Goal: Task Accomplishment & Management: Use online tool/utility

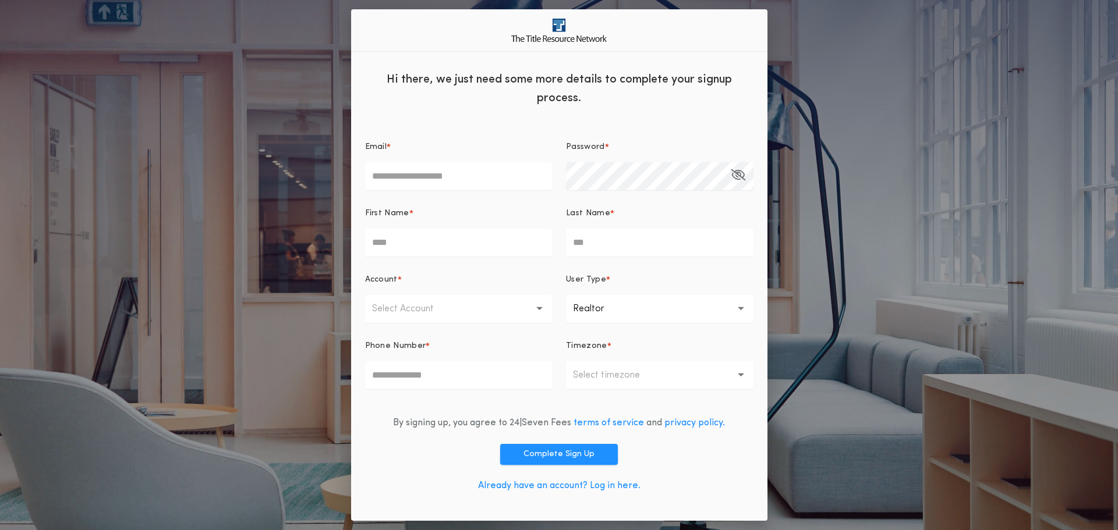
click at [464, 179] on input "Email *" at bounding box center [458, 176] width 187 height 28
type input "**********"
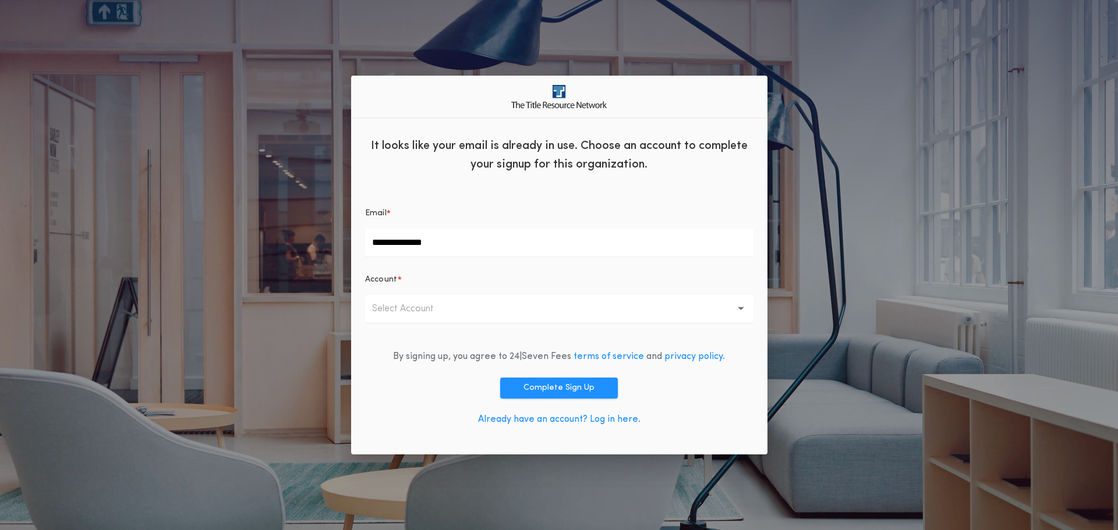
click at [524, 315] on button "Select Account" at bounding box center [559, 309] width 388 height 28
click at [518, 343] on p "First Dakota Title - [US_STATE] Offices" at bounding box center [559, 339] width 388 height 28
click at [514, 382] on button "Complete Sign Up" at bounding box center [559, 388] width 118 height 21
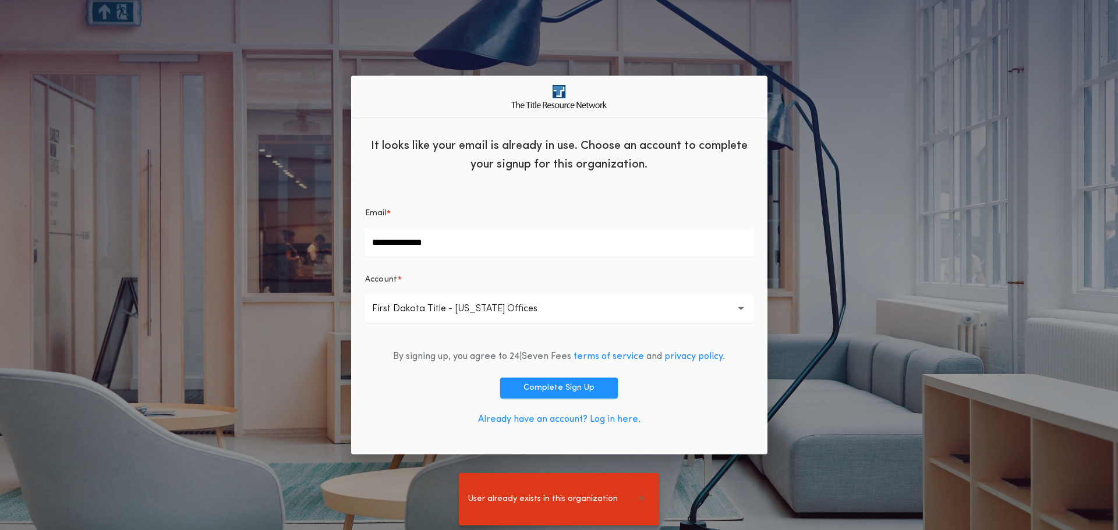
click at [591, 421] on link "Already have an account? Log in here." at bounding box center [559, 419] width 162 height 9
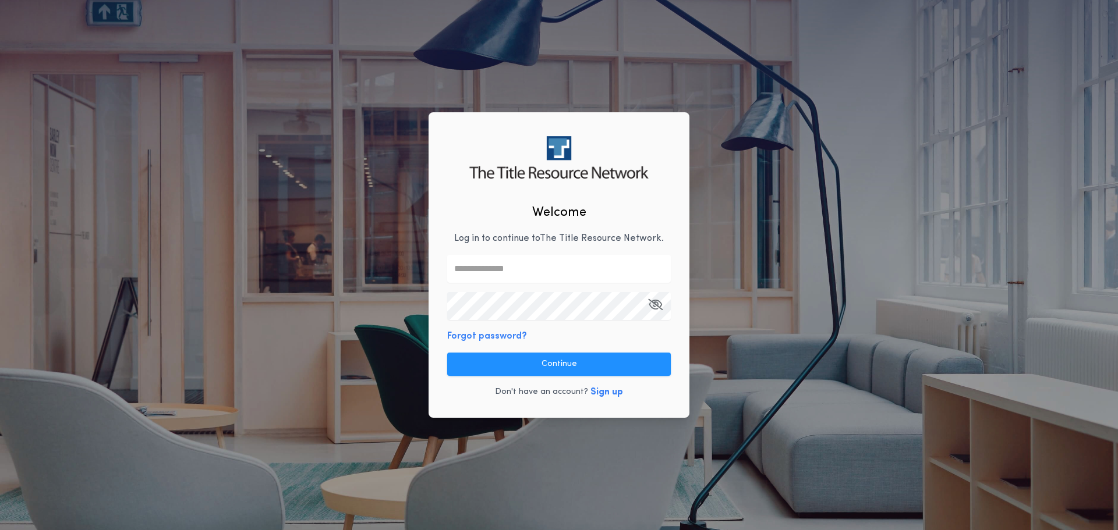
click at [537, 271] on input "text" at bounding box center [559, 269] width 224 height 28
type input "**********"
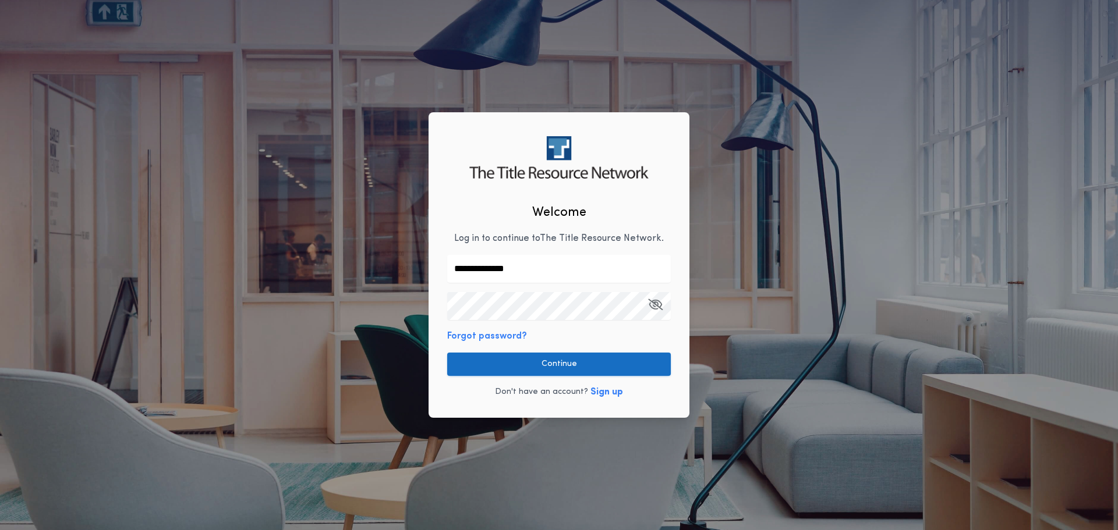
click at [531, 356] on button "Continue" at bounding box center [559, 364] width 224 height 23
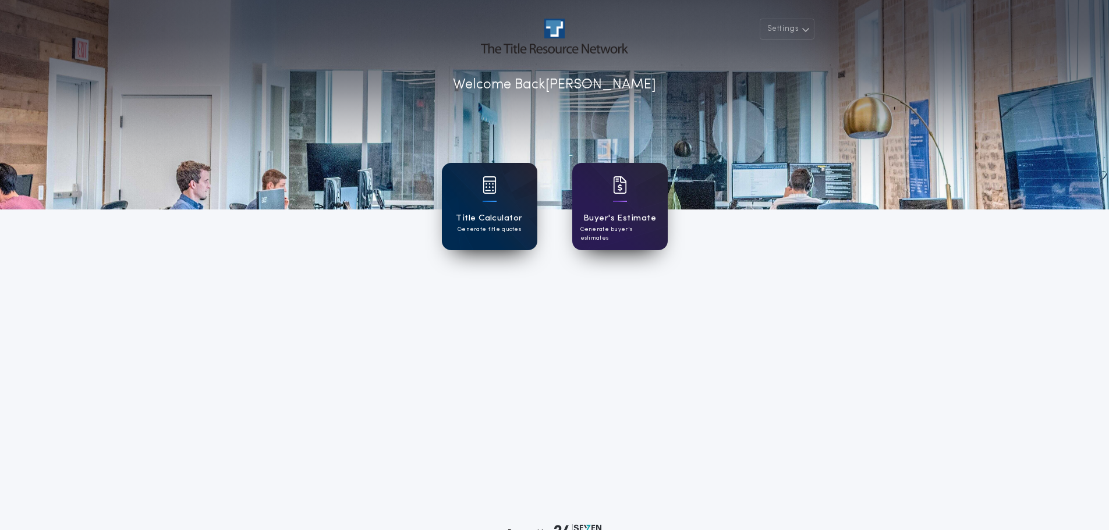
click at [513, 204] on div "Title Calculator Generate title quotes" at bounding box center [489, 206] width 95 height 87
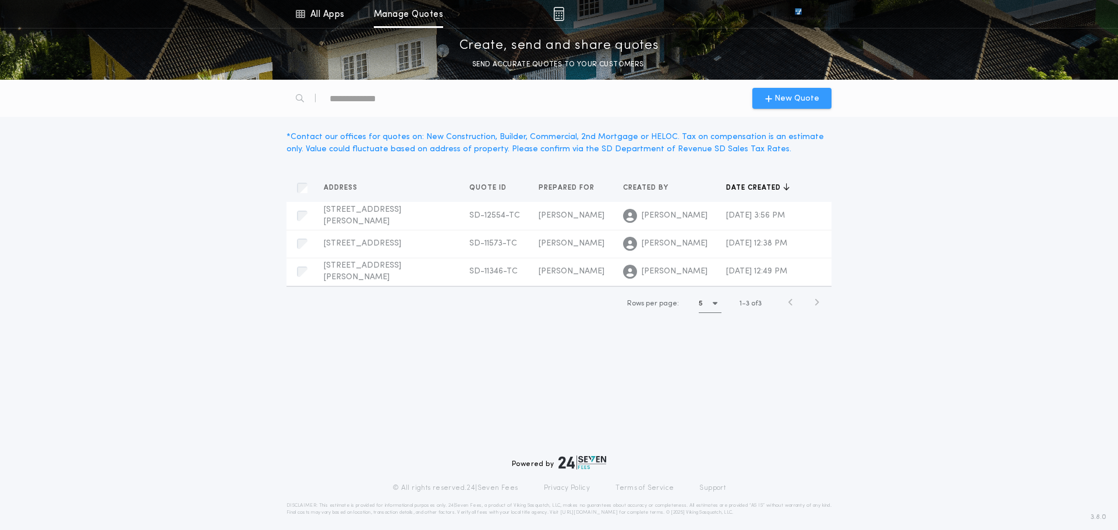
click at [783, 95] on span "New Quote" at bounding box center [796, 99] width 45 height 12
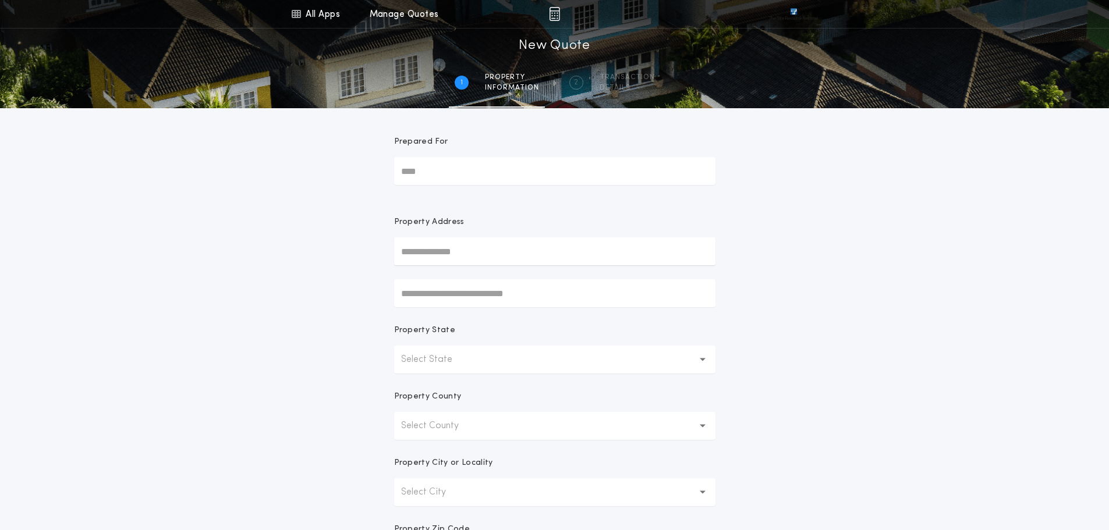
click at [453, 173] on input "Prepared For" at bounding box center [554, 171] width 321 height 28
type input "*********"
click at [508, 278] on button "5709 S San Diego Ave, Sioux Falls, SD, 57106, USA" at bounding box center [554, 274] width 321 height 17
type input "**********"
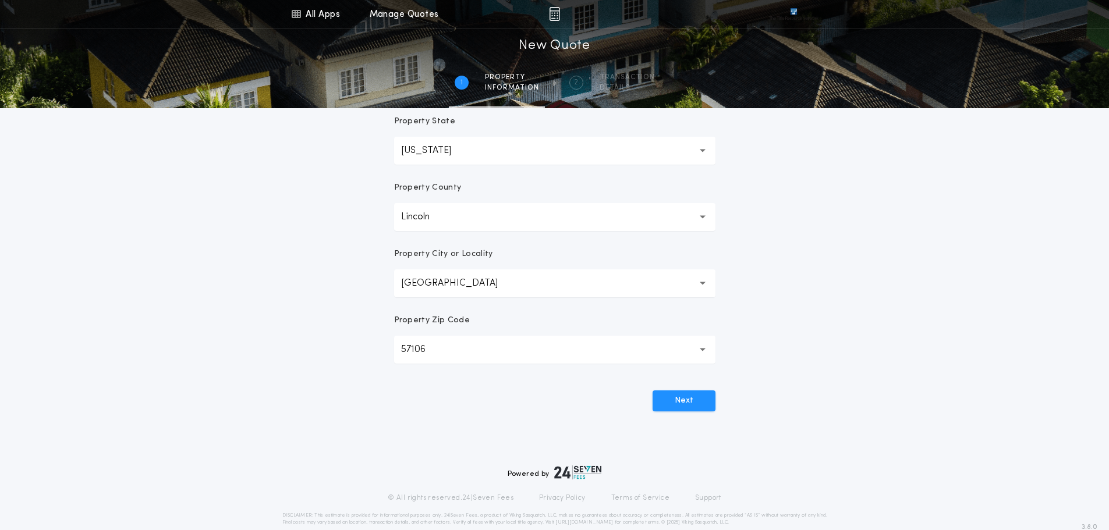
scroll to position [228, 0]
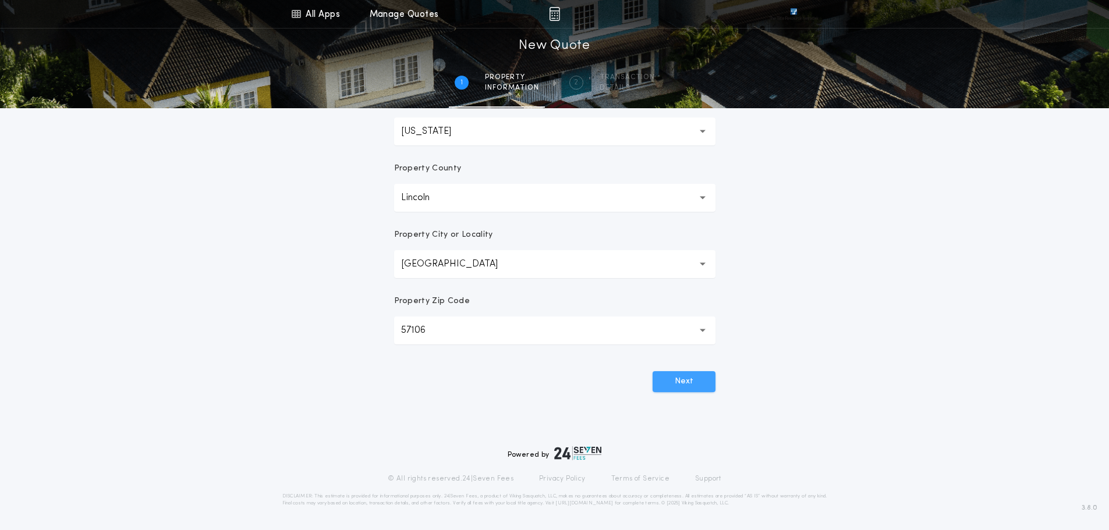
click at [682, 385] on button "Next" at bounding box center [683, 381] width 63 height 21
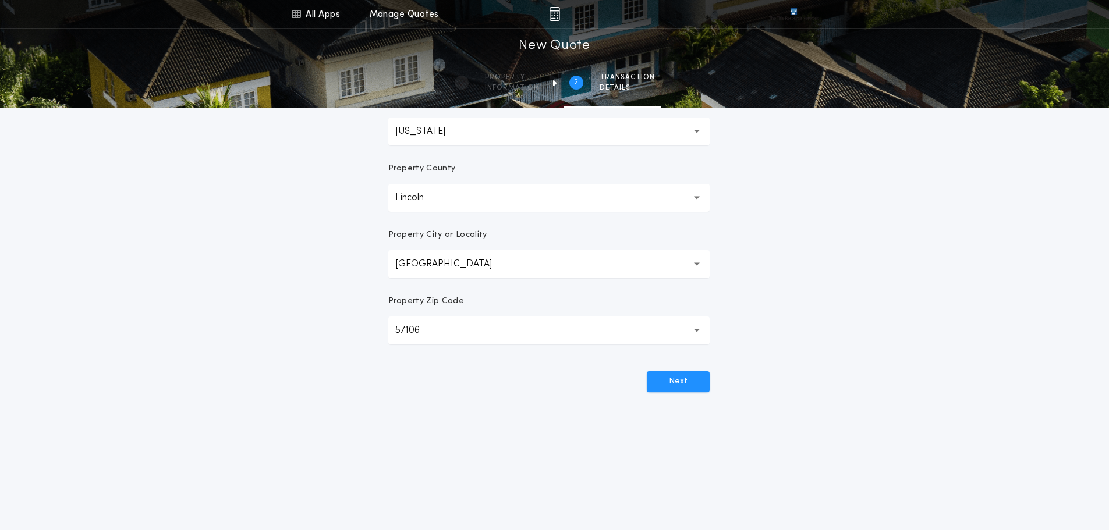
scroll to position [0, 0]
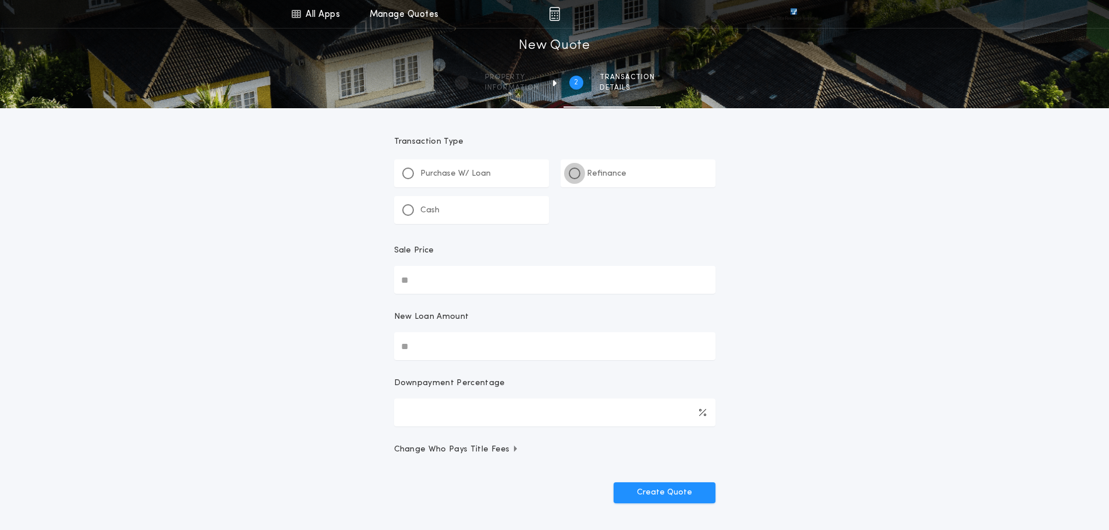
click at [579, 173] on div at bounding box center [575, 174] width 12 height 12
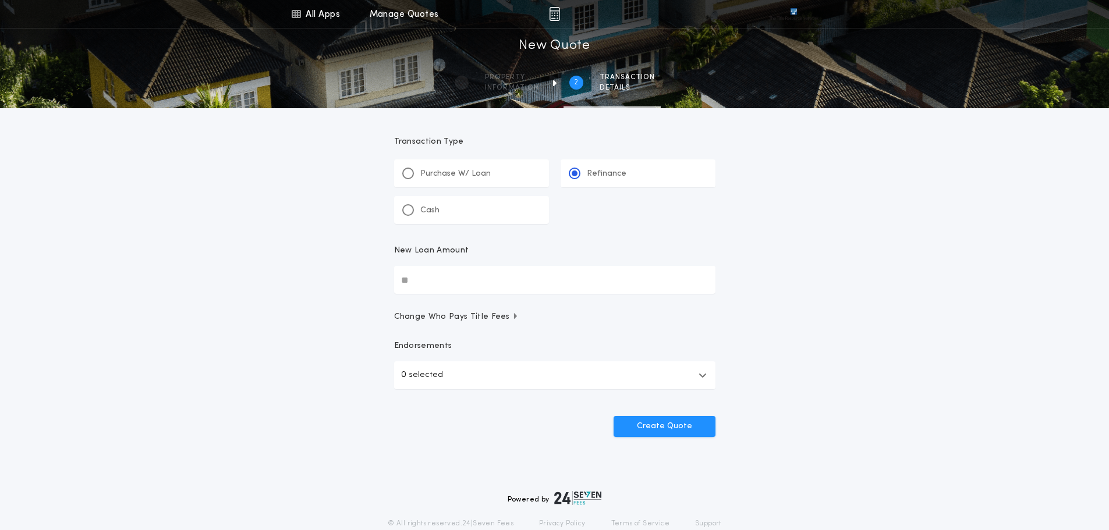
click at [477, 278] on input "New Loan Amount" at bounding box center [554, 280] width 321 height 28
type input "********"
click at [694, 383] on button "0 selected" at bounding box center [554, 375] width 321 height 28
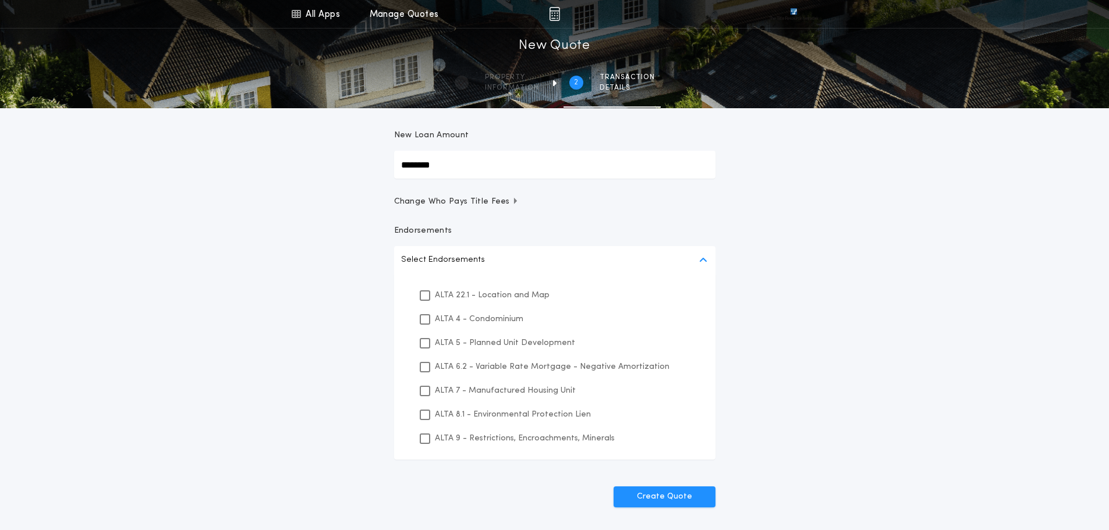
scroll to position [116, 0]
click at [425, 414] on icon at bounding box center [424, 414] width 7 height 8
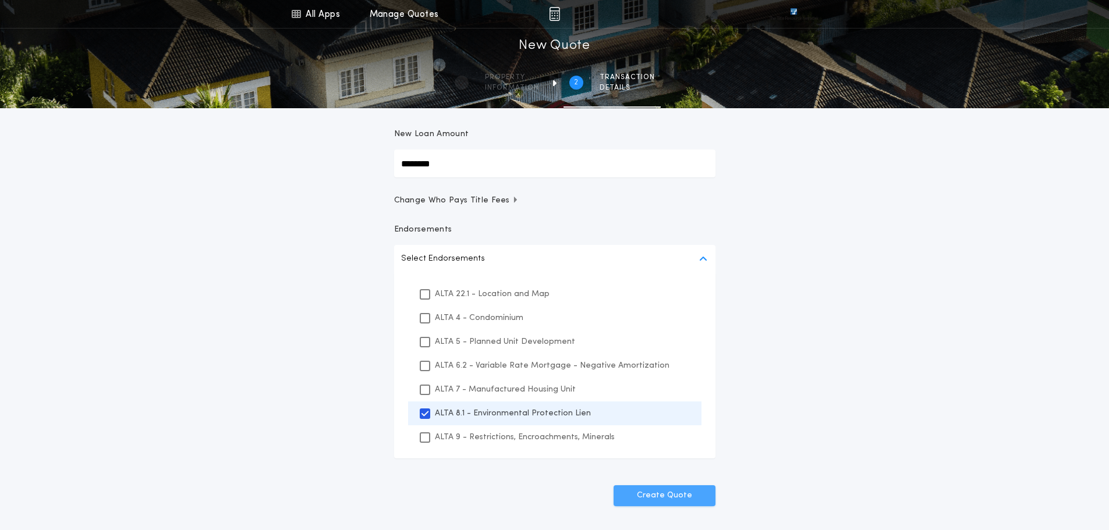
click at [692, 500] on button "Create Quote" at bounding box center [664, 495] width 102 height 21
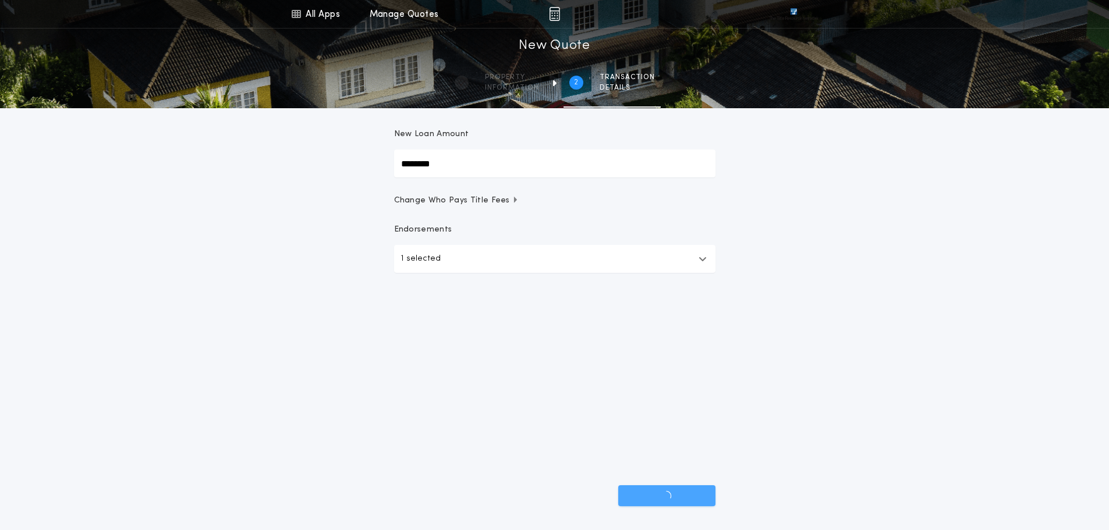
scroll to position [45, 0]
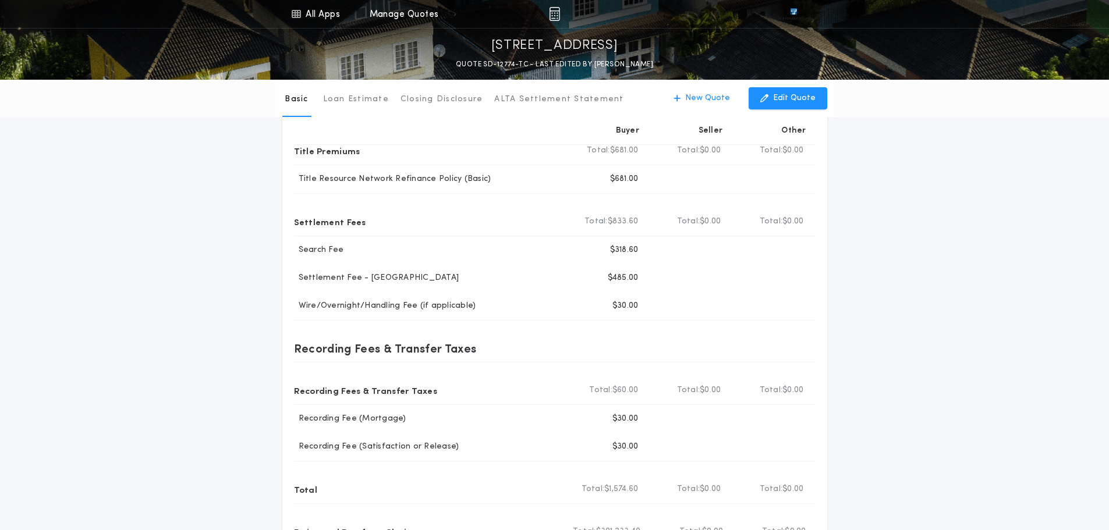
scroll to position [116, 0]
